Goal: Task Accomplishment & Management: Manage account settings

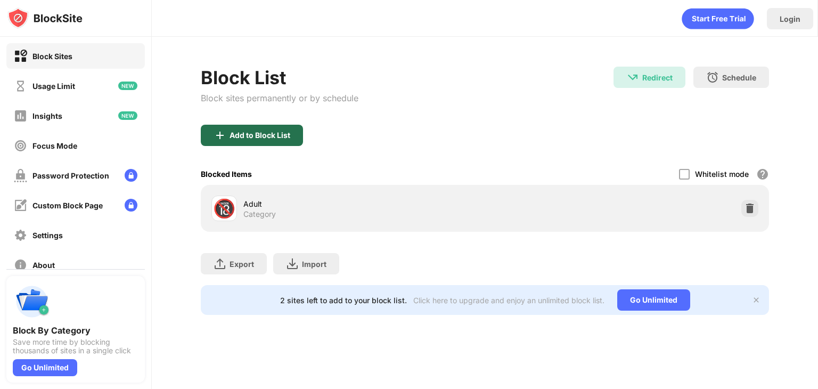
click at [225, 142] on div "Add to Block List" at bounding box center [252, 135] width 102 height 21
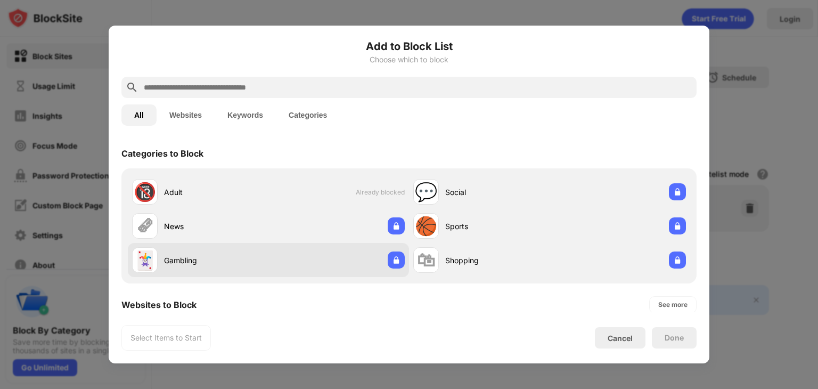
scroll to position [185, 0]
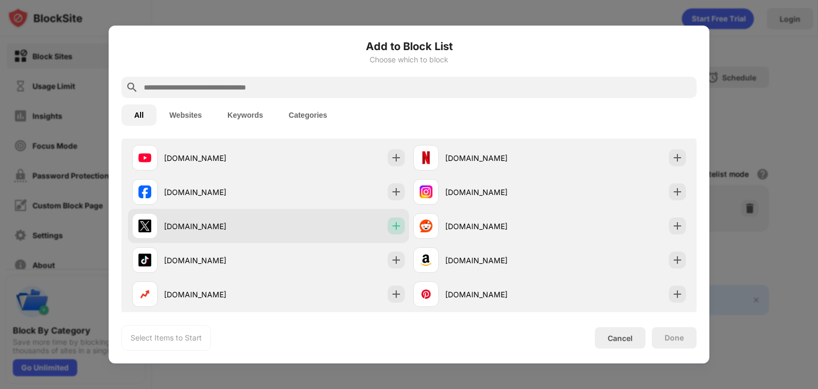
click at [392, 226] on img at bounding box center [396, 225] width 11 height 11
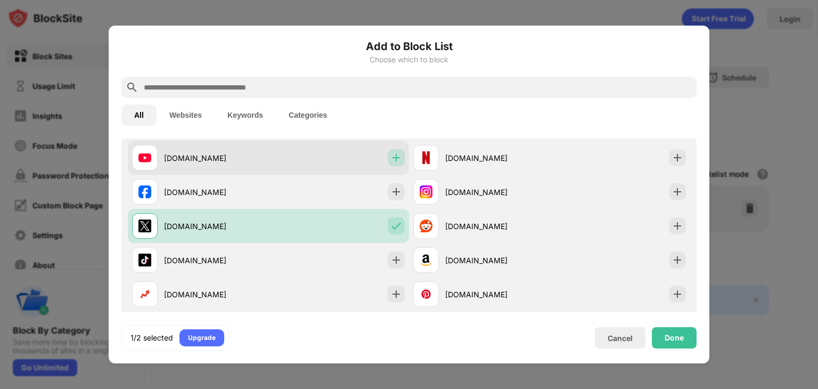
click at [391, 156] on img at bounding box center [396, 157] width 11 height 11
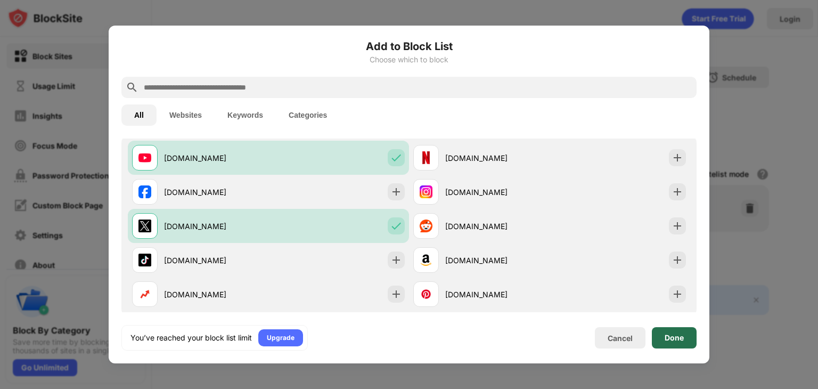
click at [685, 336] on div "Done" at bounding box center [674, 337] width 45 height 21
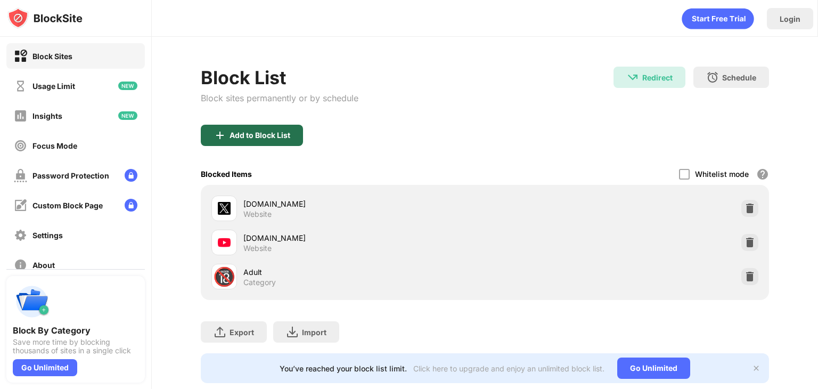
click at [270, 127] on div "Add to Block List" at bounding box center [252, 135] width 102 height 21
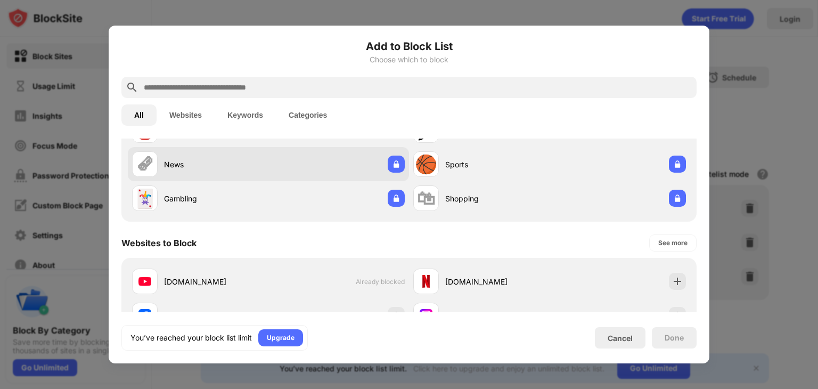
scroll to position [83, 0]
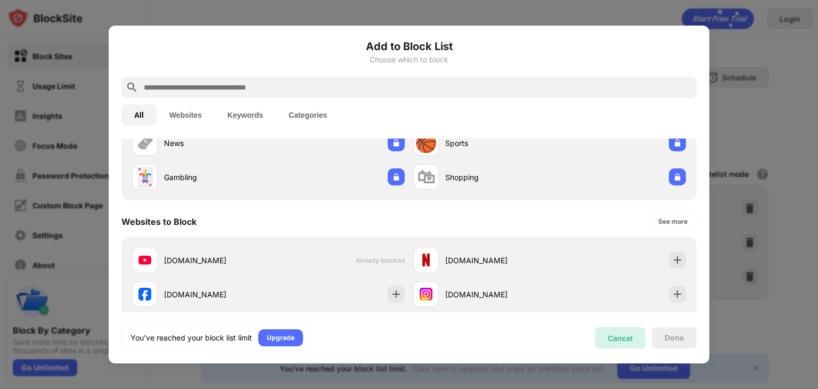
click at [622, 331] on div "Cancel" at bounding box center [620, 337] width 51 height 21
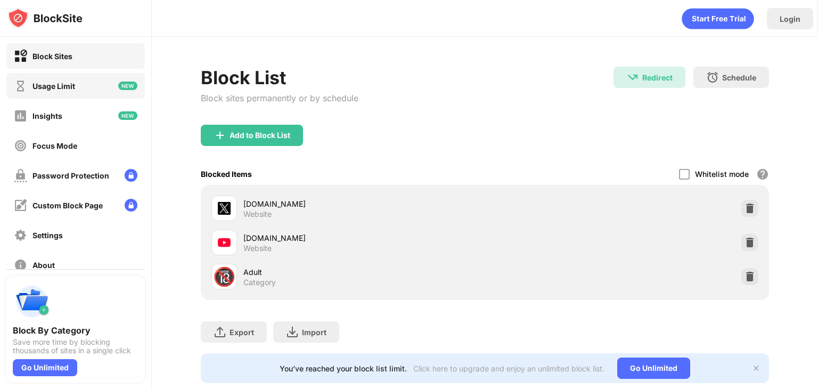
click at [118, 83] on img at bounding box center [127, 85] width 19 height 9
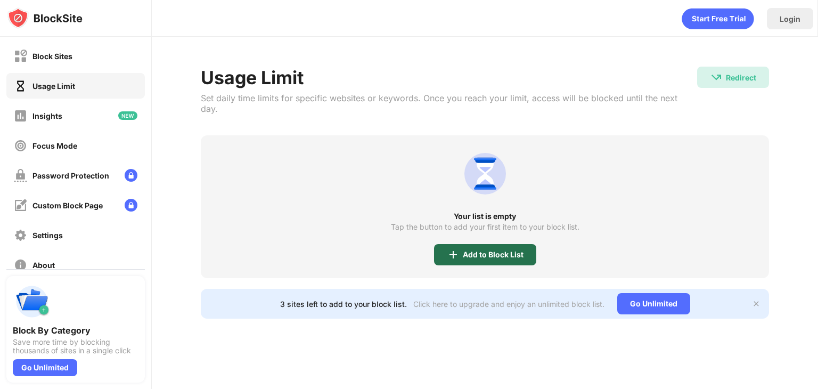
click at [467, 250] on div "Add to Block List" at bounding box center [493, 254] width 61 height 9
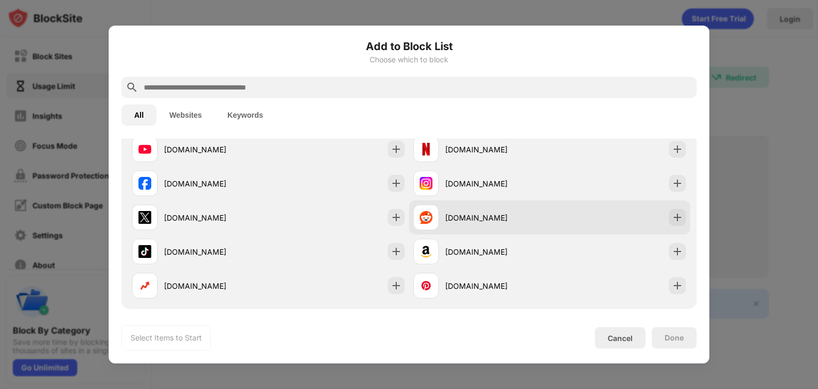
scroll to position [25, 0]
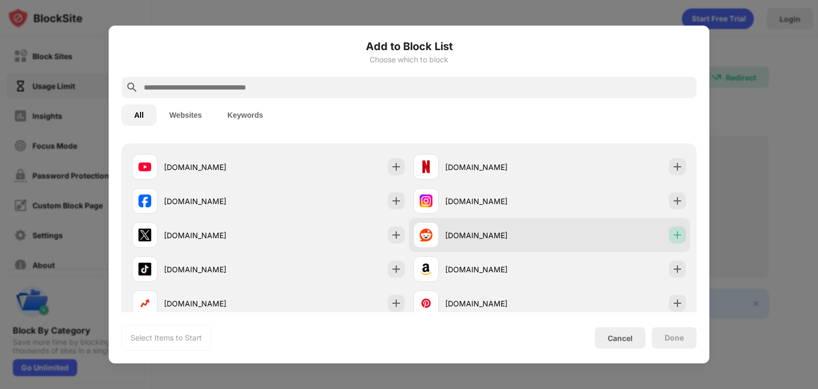
click at [672, 236] on img at bounding box center [677, 234] width 11 height 11
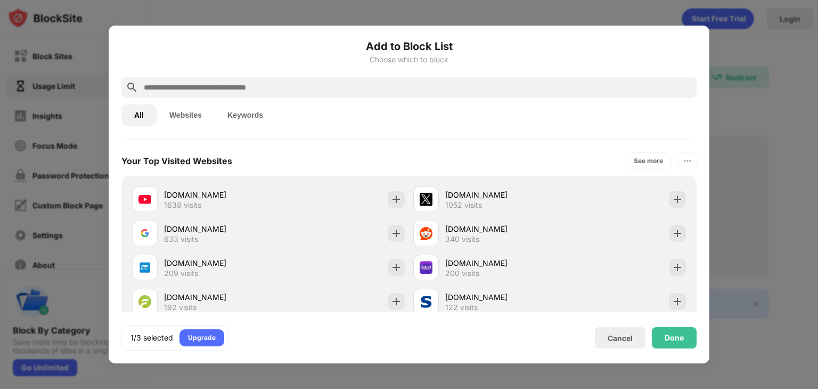
scroll to position [295, 0]
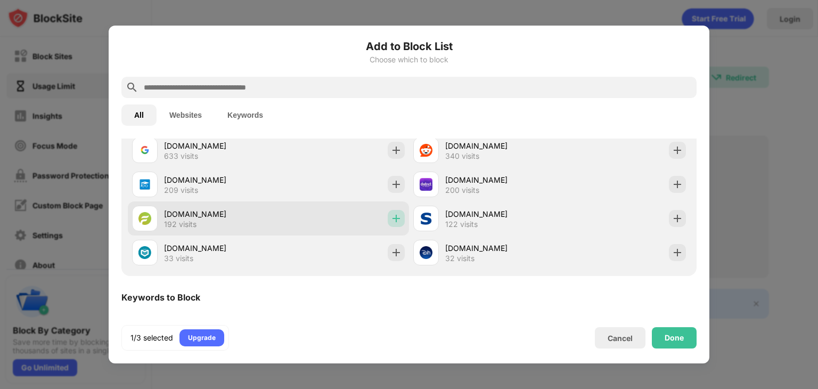
click at [393, 219] on img at bounding box center [396, 218] width 11 height 11
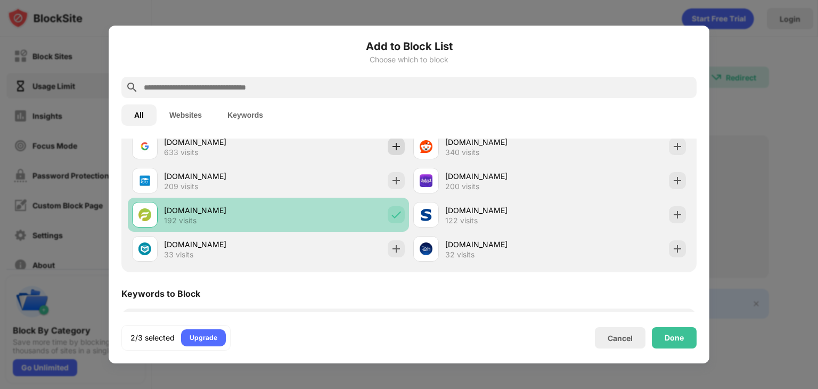
scroll to position [299, 0]
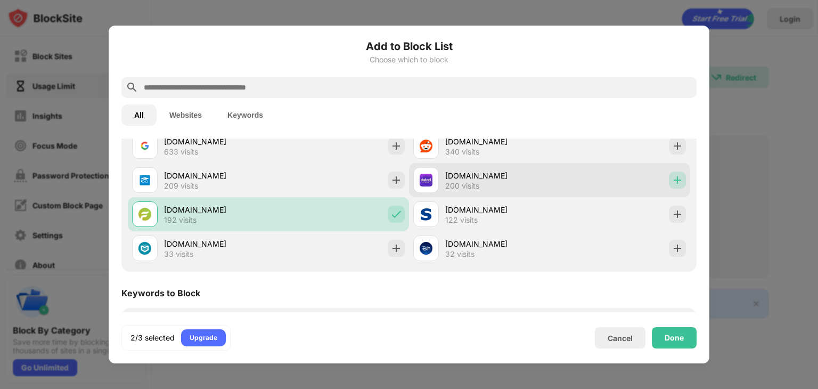
click at [672, 183] on img at bounding box center [677, 180] width 11 height 11
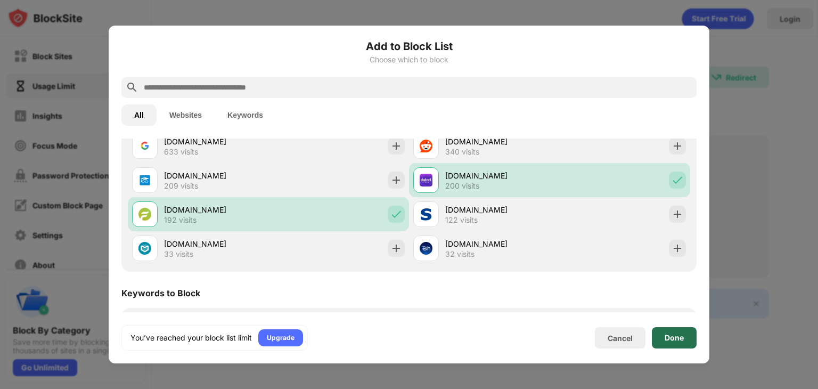
click at [674, 341] on div "Done" at bounding box center [673, 337] width 19 height 9
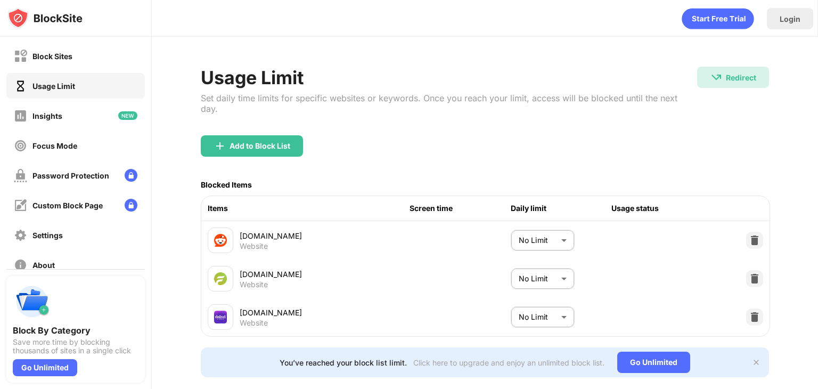
scroll to position [13, 0]
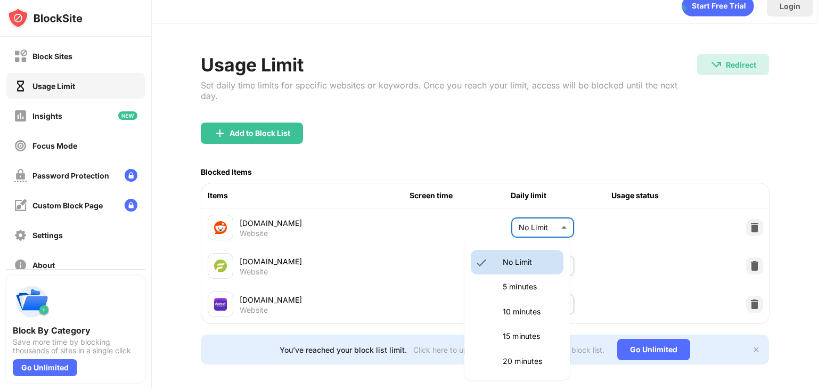
click at [521, 227] on body "Block Sites Usage Limit Insights Focus Mode Password Protection Custom Block Pa…" at bounding box center [409, 194] width 818 height 389
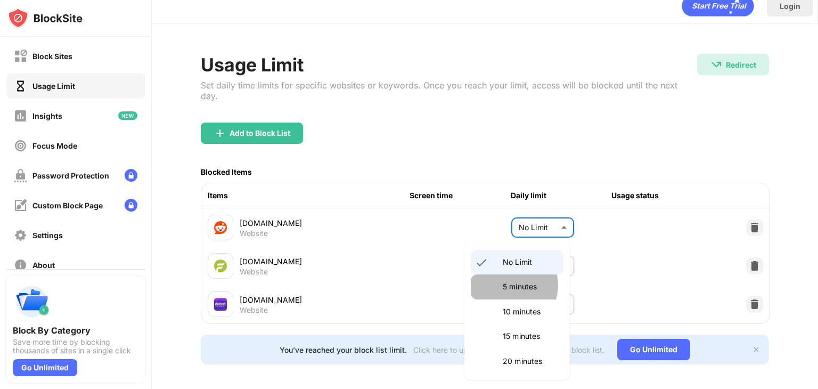
click at [512, 285] on p "5 minutes" at bounding box center [530, 287] width 54 height 12
type input "*"
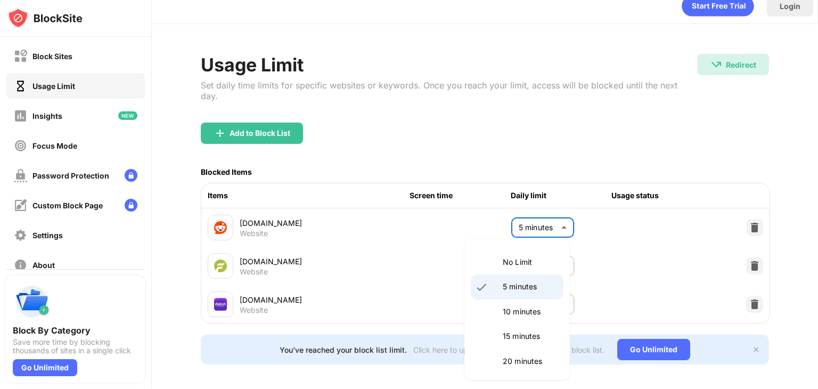
click at [528, 229] on body "Block Sites Usage Limit Insights Focus Mode Password Protection Custom Block Pa…" at bounding box center [409, 194] width 818 height 389
click at [520, 227] on div at bounding box center [409, 194] width 818 height 389
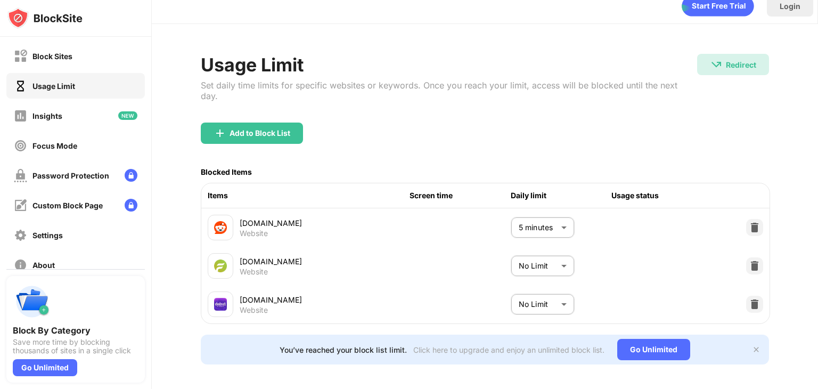
click at [520, 227] on div at bounding box center [409, 194] width 818 height 389
click at [520, 227] on body "Block Sites Usage Limit Insights Focus Mode Password Protection Custom Block Pa…" at bounding box center [409, 194] width 818 height 389
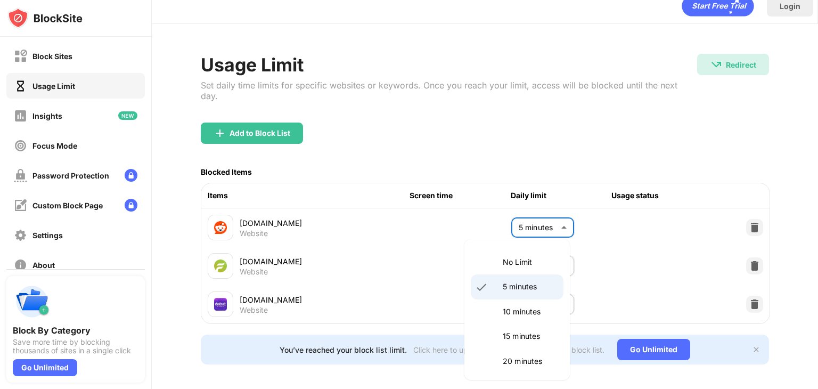
click at [520, 227] on div at bounding box center [409, 194] width 818 height 389
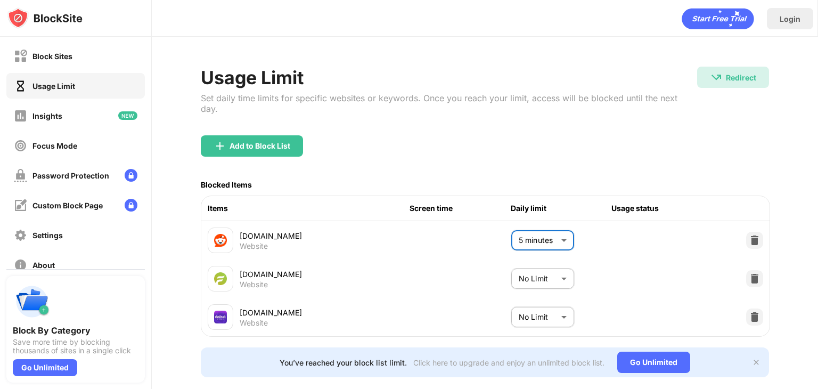
scroll to position [29, 0]
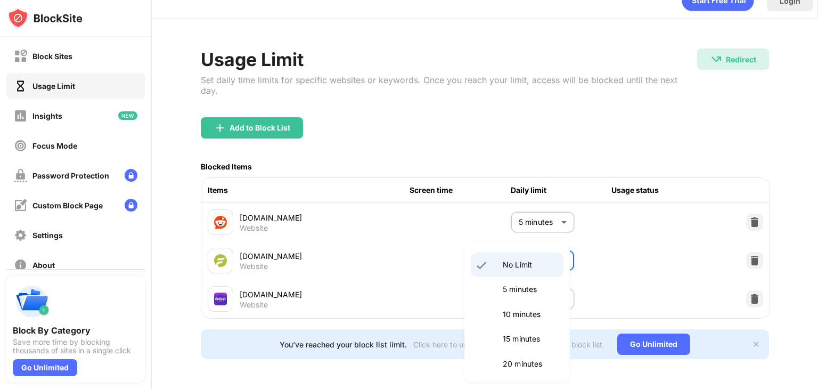
click at [519, 245] on body "Block Sites Usage Limit Insights Focus Mode Password Protection Custom Block Pa…" at bounding box center [409, 194] width 818 height 389
click at [505, 286] on p "5 minutes" at bounding box center [530, 289] width 54 height 12
type input "*"
click at [525, 285] on body "Block Sites Usage Limit Insights Focus Mode Password Protection Custom Block Pa…" at bounding box center [409, 194] width 818 height 389
click at [514, 294] on p "5 minutes" at bounding box center [530, 289] width 54 height 12
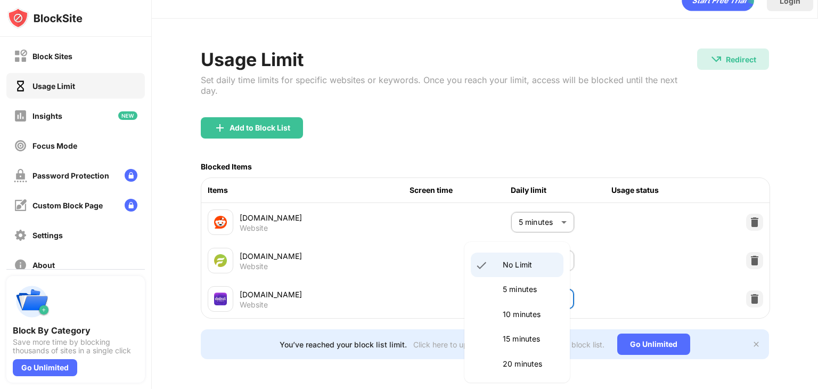
type input "*"
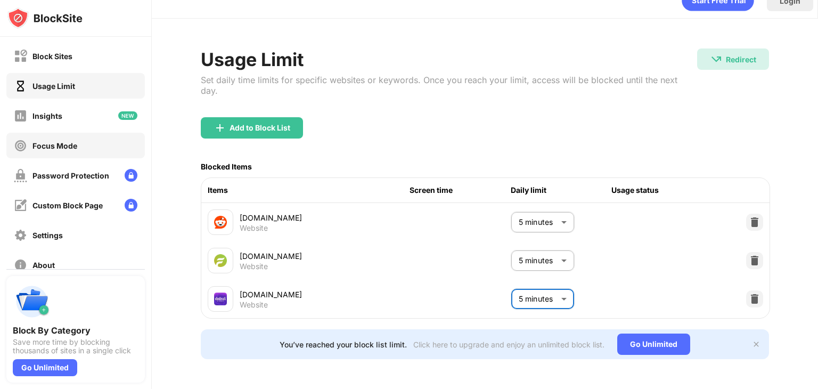
click at [56, 148] on div "Focus Mode" at bounding box center [54, 145] width 45 height 9
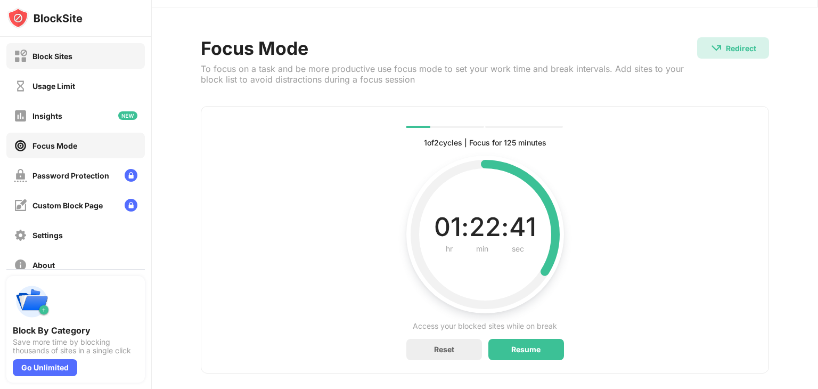
click at [66, 54] on div "Block Sites" at bounding box center [52, 56] width 40 height 9
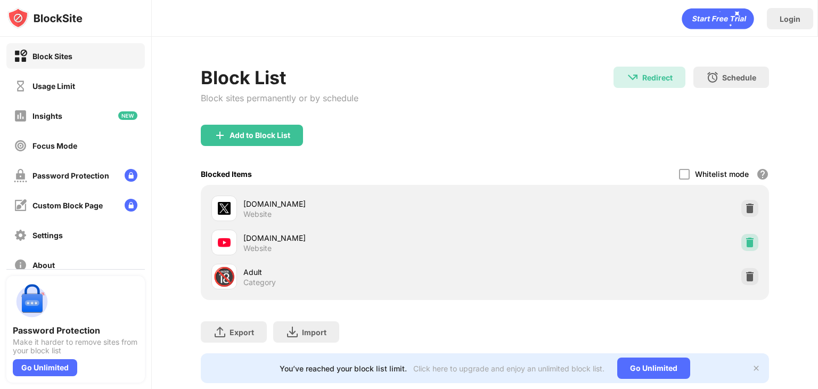
click at [744, 240] on img at bounding box center [749, 242] width 11 height 11
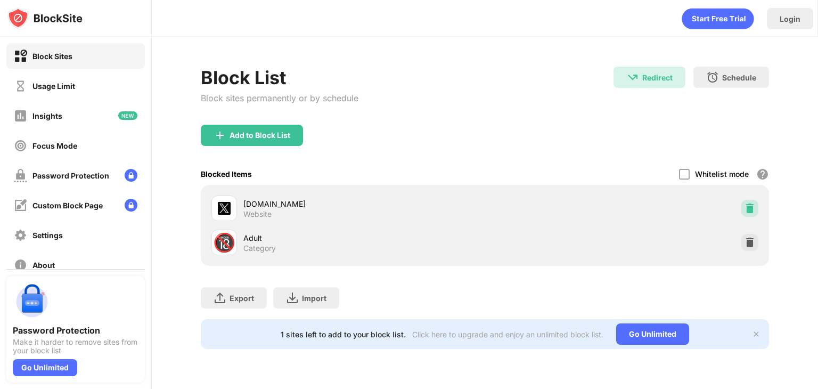
click at [752, 206] on img at bounding box center [749, 208] width 11 height 11
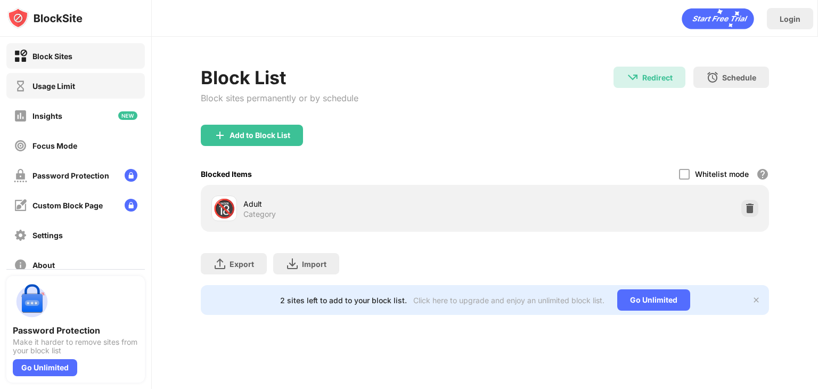
click at [70, 81] on div "Usage Limit" at bounding box center [53, 85] width 43 height 9
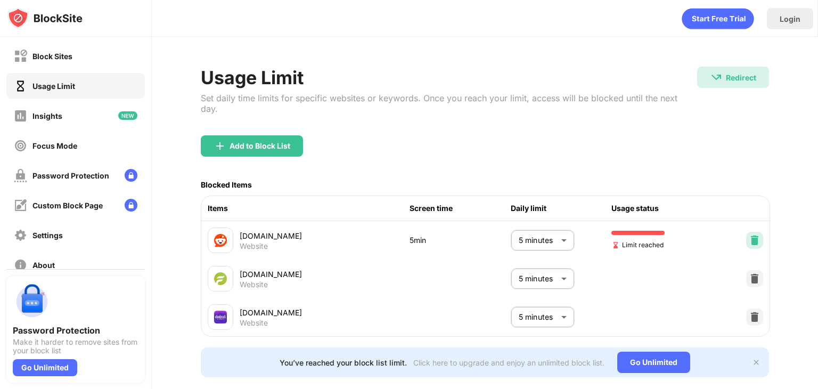
click at [749, 235] on img at bounding box center [754, 240] width 11 height 11
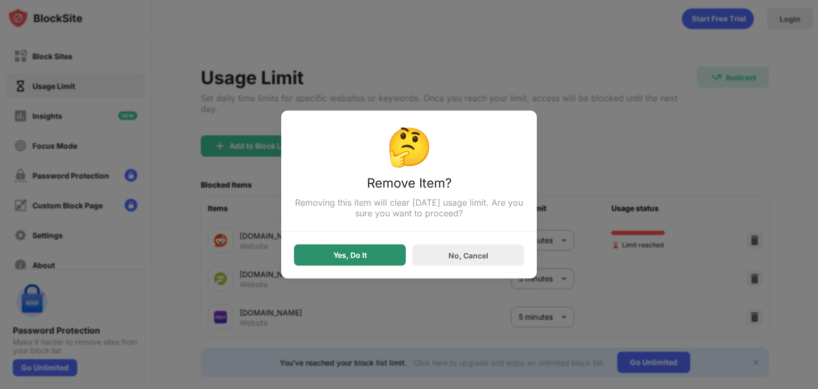
click at [352, 261] on div "Yes, Do It" at bounding box center [350, 254] width 112 height 21
